Goal: Task Accomplishment & Management: Use online tool/utility

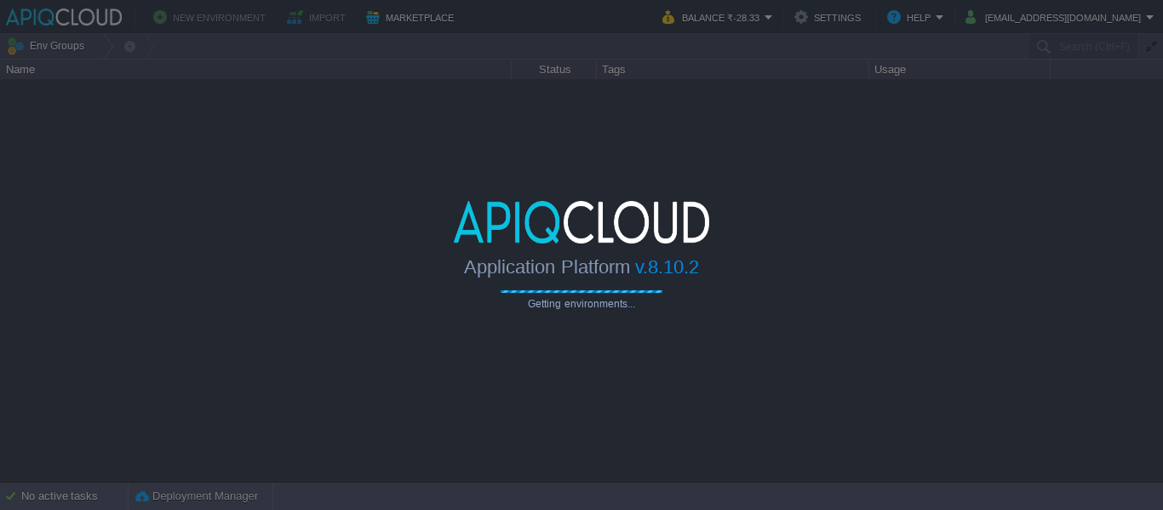
type input "Search (Ctrl+F)"
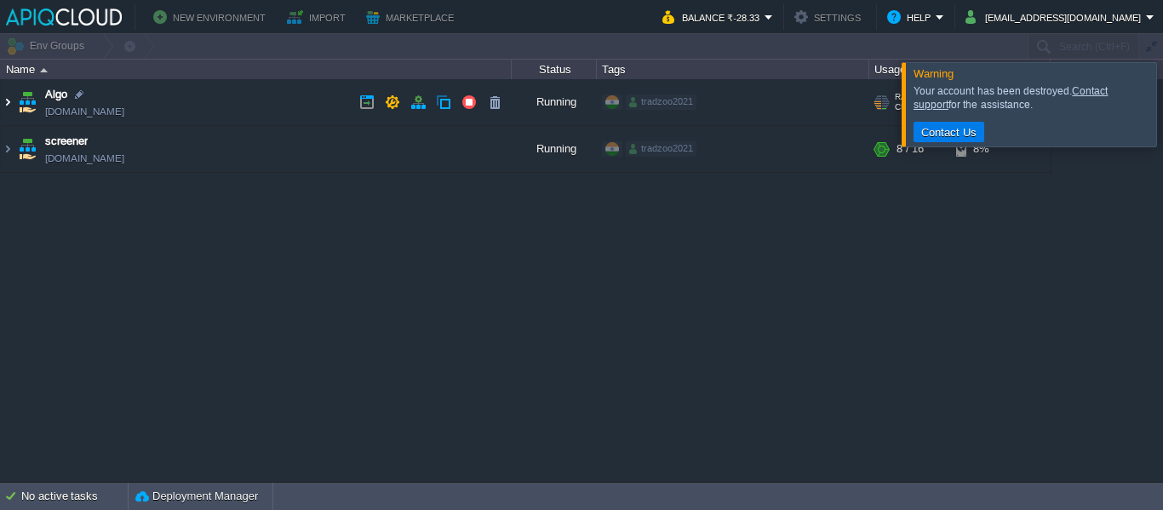
click at [10, 101] on img at bounding box center [8, 102] width 14 height 46
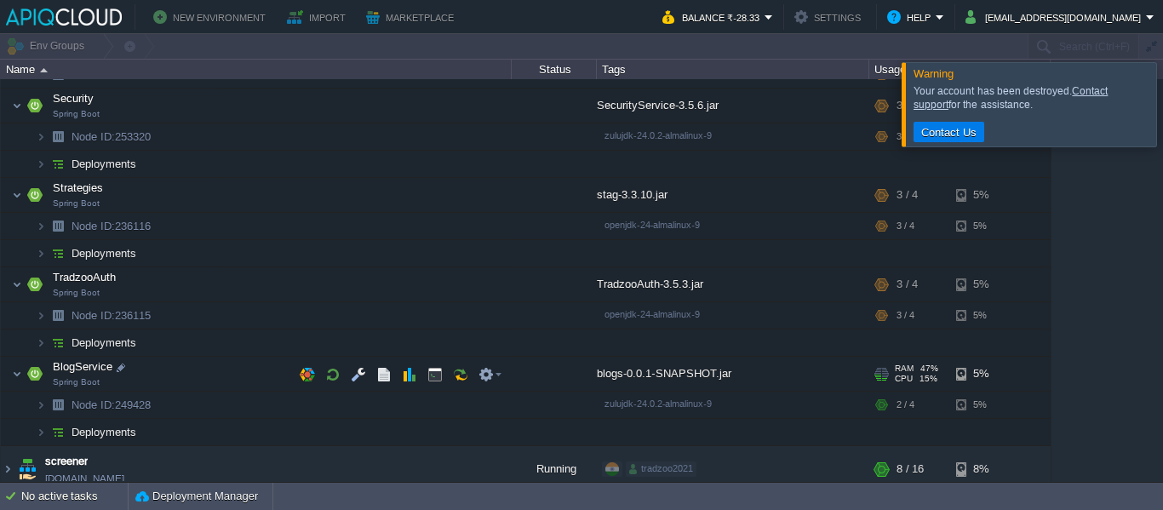
scroll to position [290, 0]
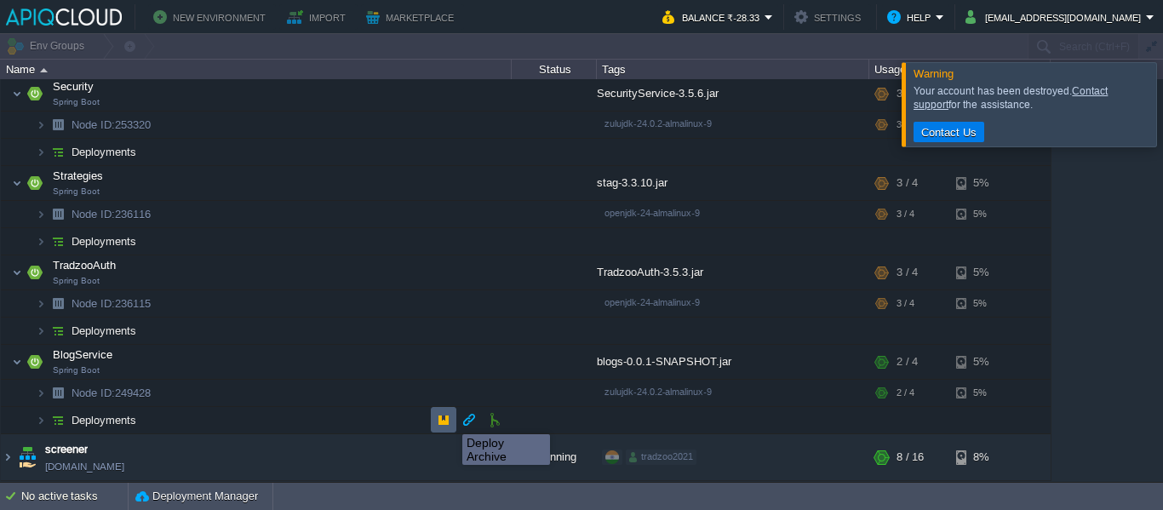
click at [444, 421] on button "button" at bounding box center [443, 419] width 15 height 15
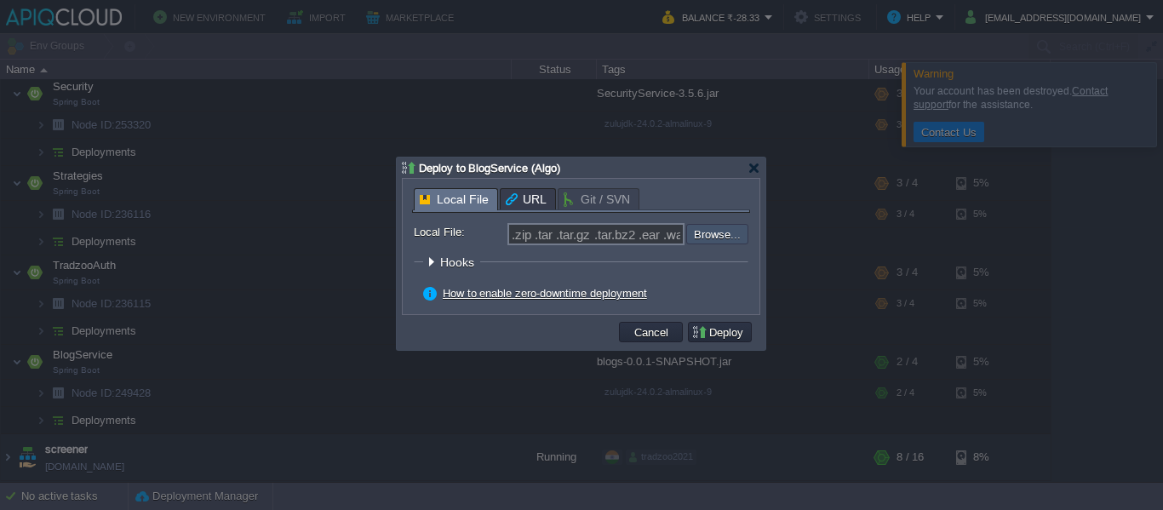
click at [709, 234] on input "file" at bounding box center [640, 234] width 215 height 20
type input "C:\fakepath\blogs-0.0.1-SNAPSHOT.jar"
type input "blogs-0.0.1-SNAPSHOT.jar"
click at [719, 330] on button "Deploy" at bounding box center [719, 331] width 57 height 15
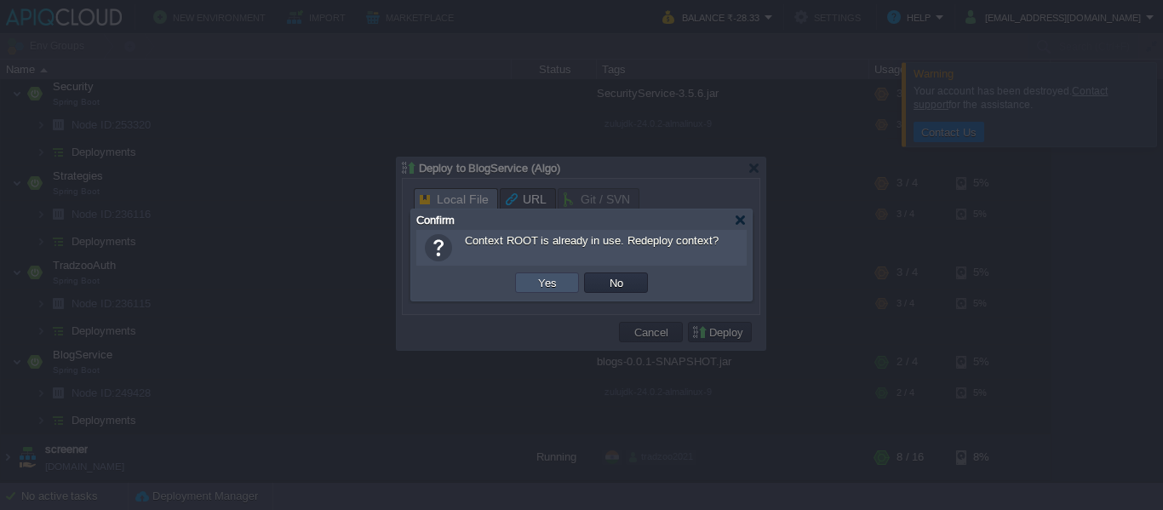
click at [537, 279] on button "Yes" at bounding box center [547, 282] width 29 height 15
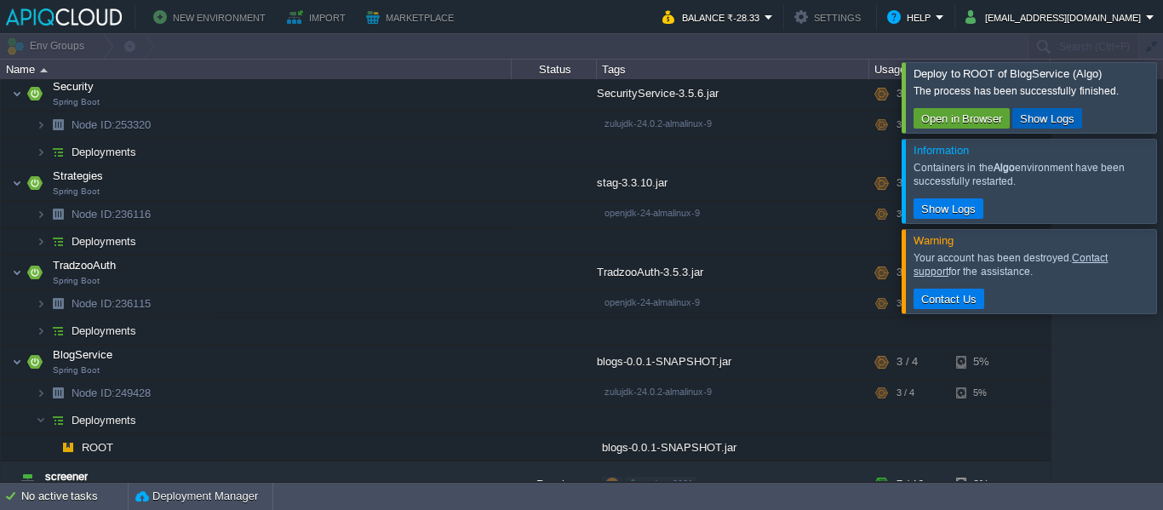
click at [1045, 120] on button "Show Logs" at bounding box center [1047, 118] width 65 height 15
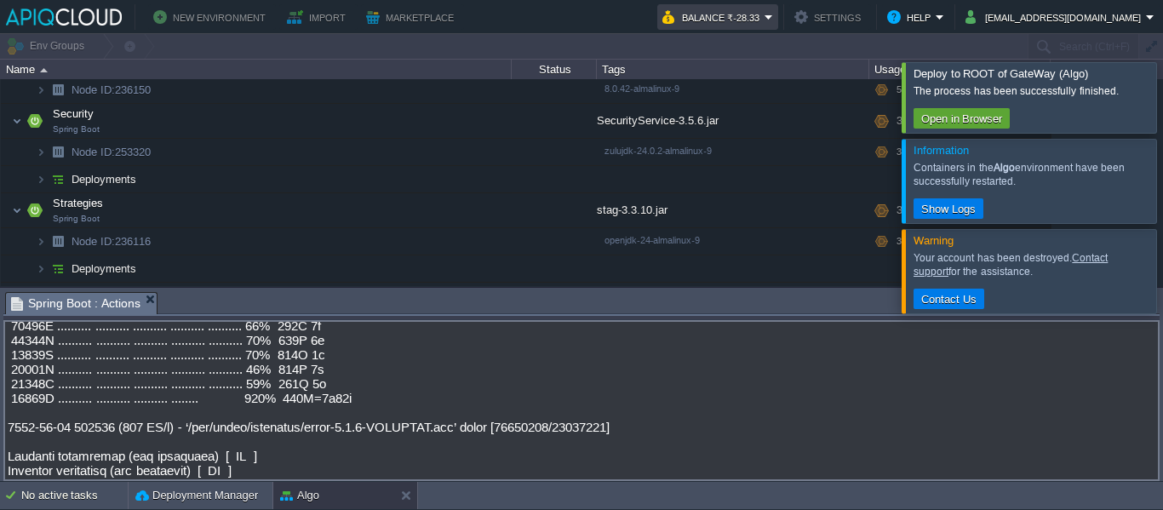
scroll to position [140, 0]
